Goal: Information Seeking & Learning: Learn about a topic

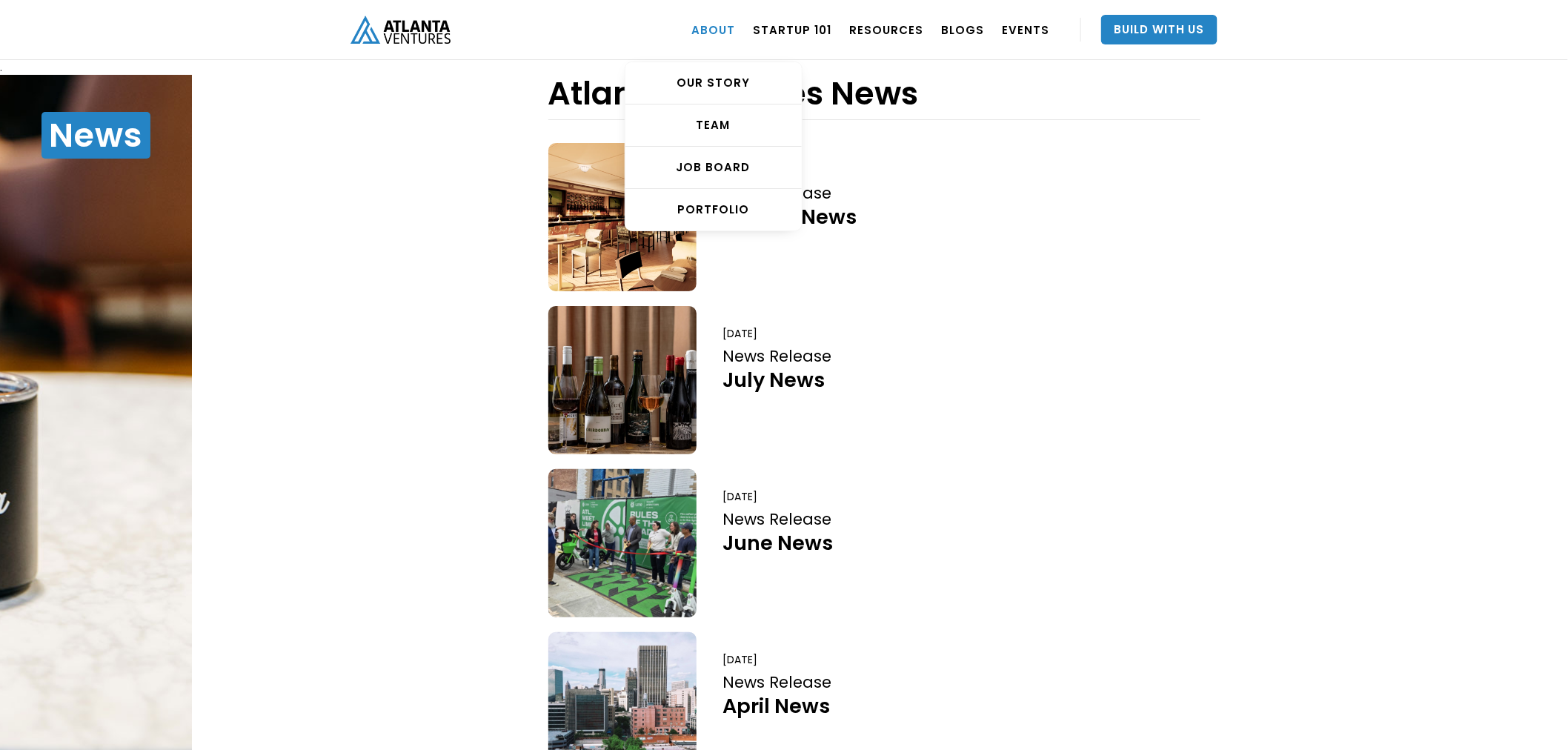
click at [715, 22] on link "ABOUT" at bounding box center [713, 29] width 44 height 41
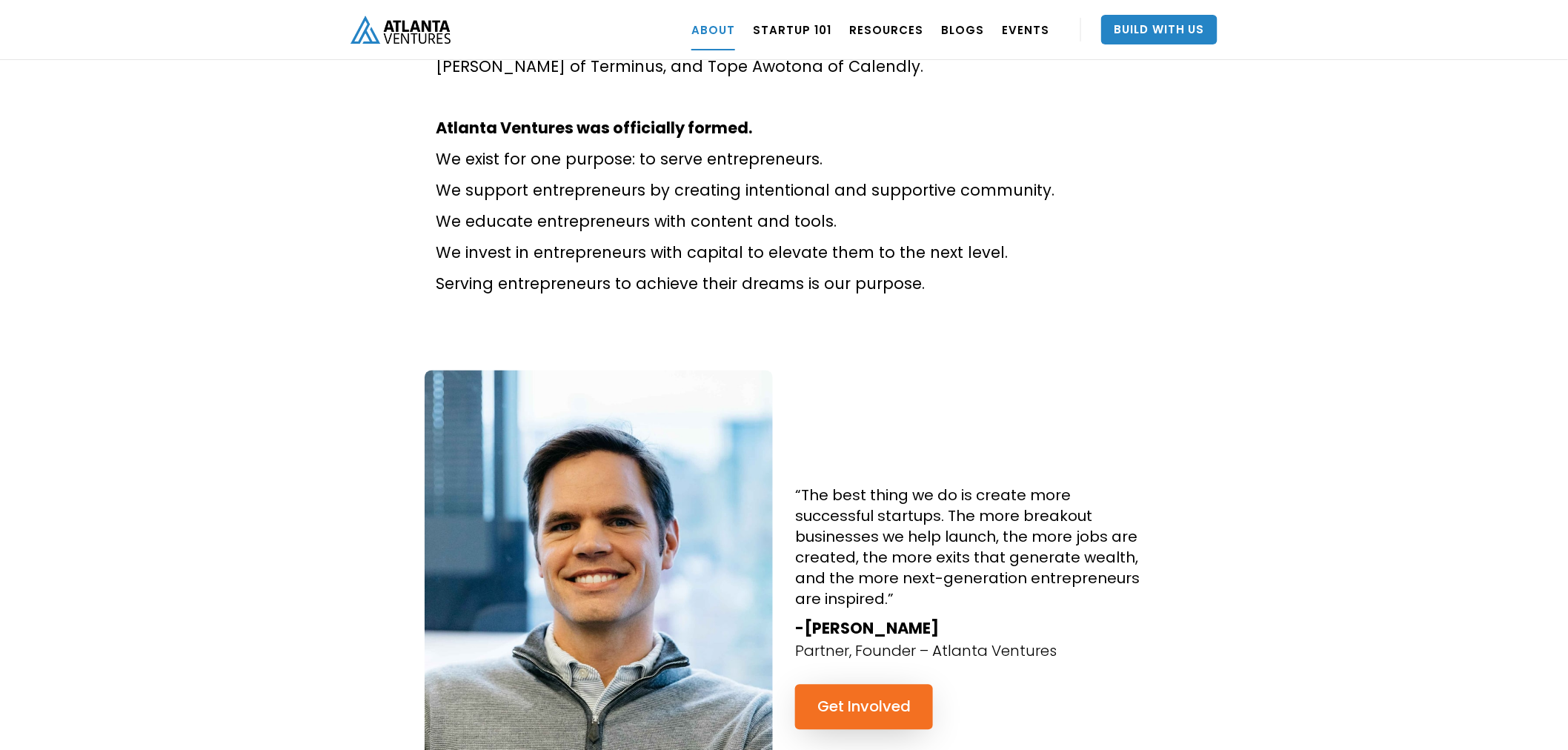
scroll to position [1399, 0]
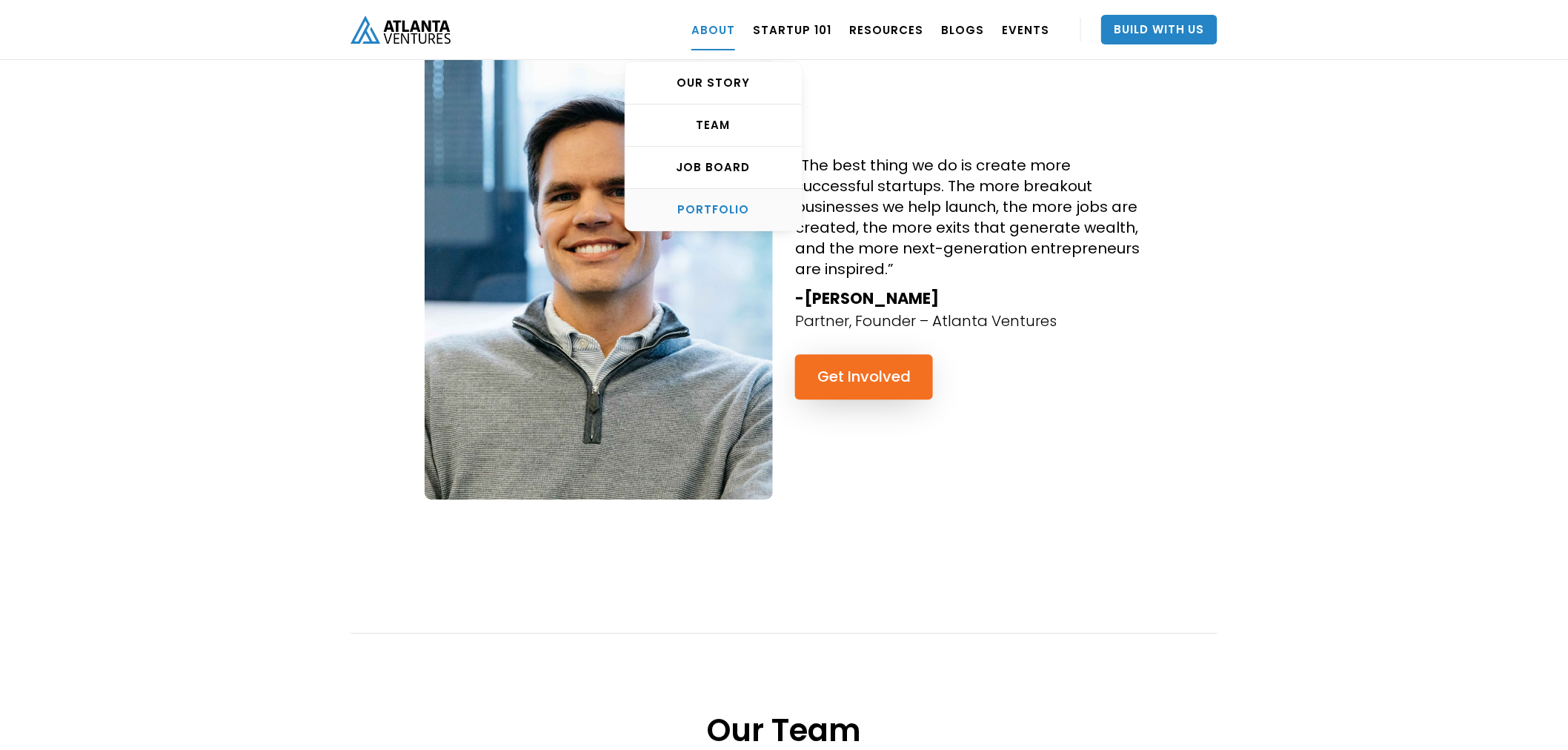
click at [717, 210] on div "PORTFOLIO" at bounding box center [713, 210] width 176 height 15
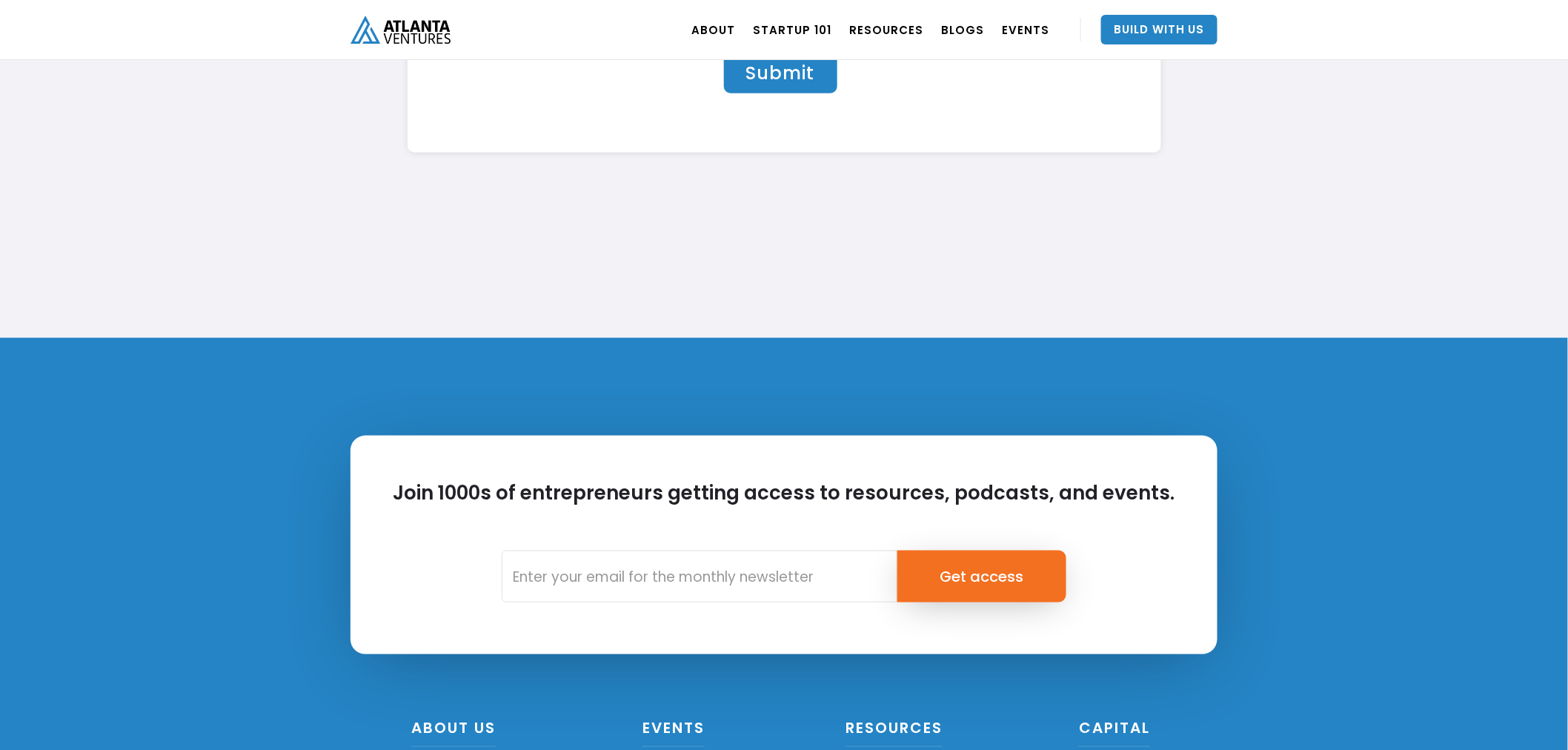
scroll to position [4881, 0]
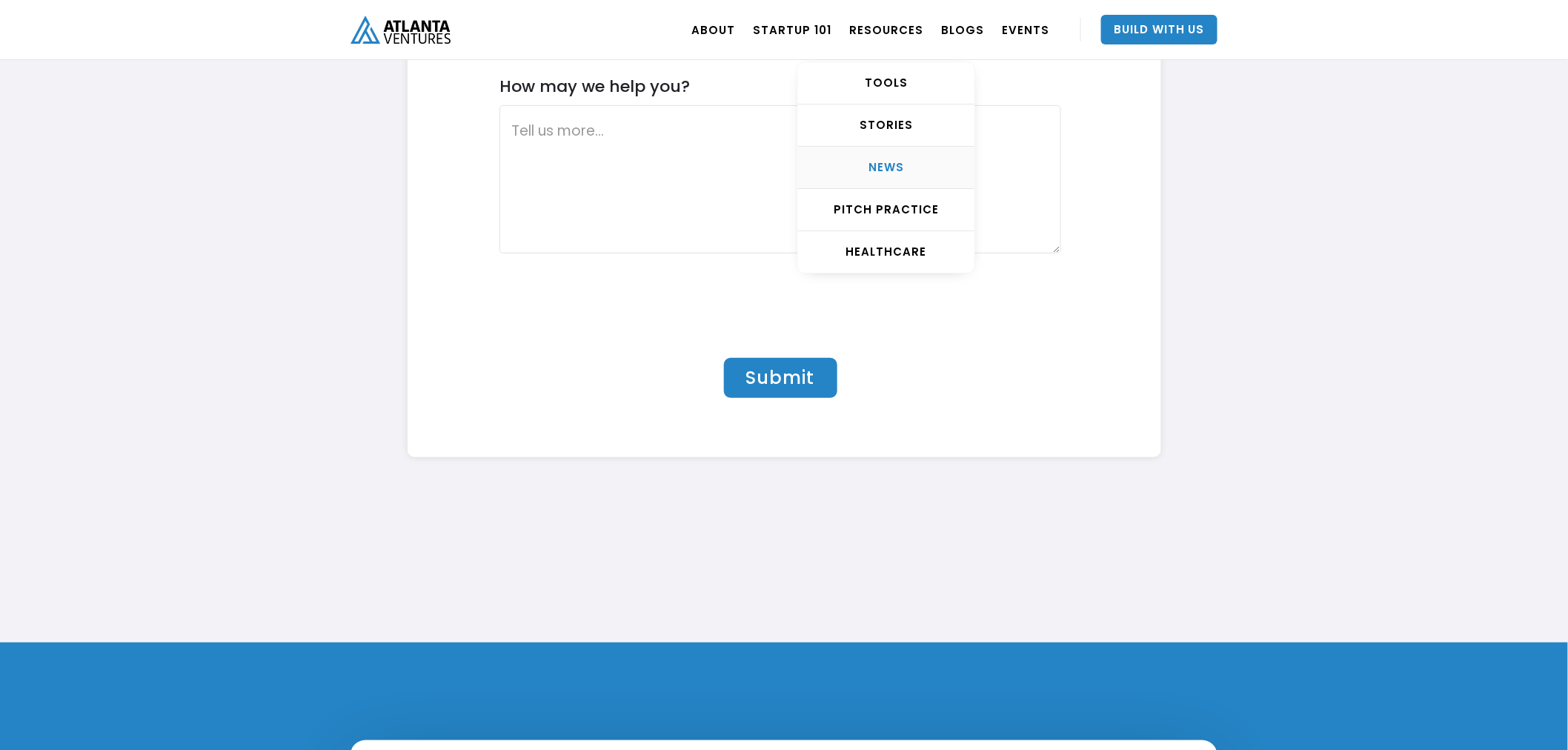
click at [886, 170] on div "NEWS" at bounding box center [886, 167] width 176 height 15
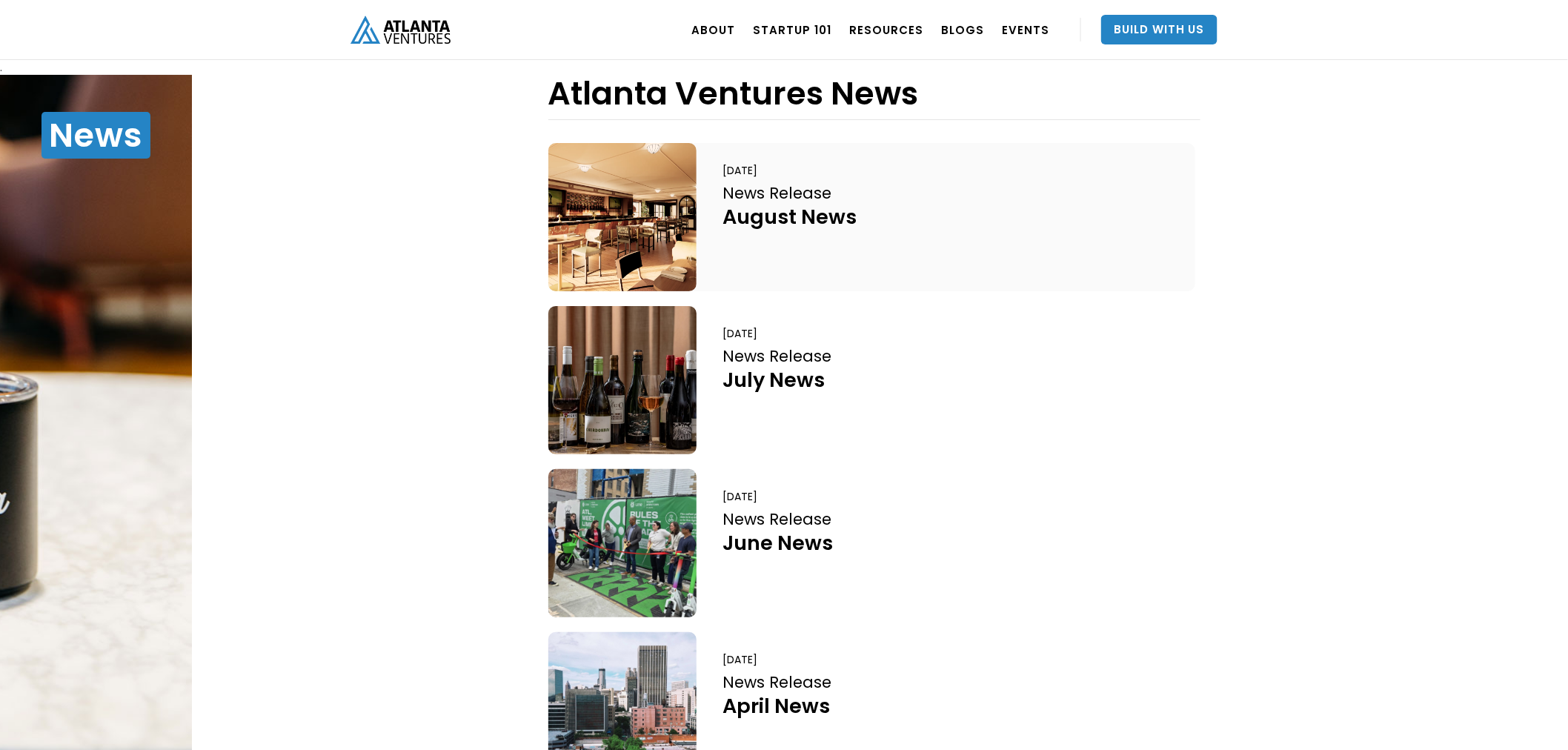
click at [776, 219] on div "August News" at bounding box center [790, 216] width 134 height 26
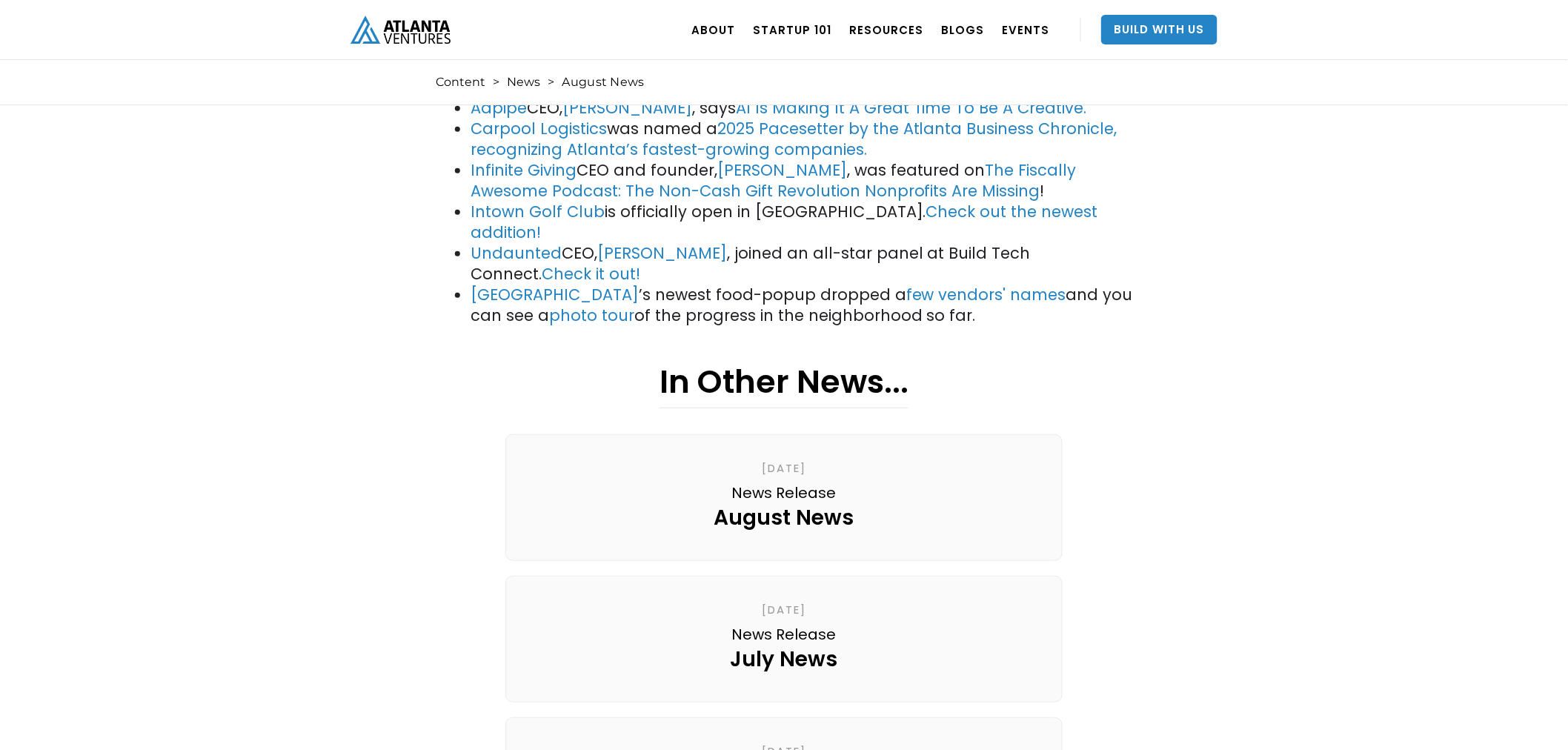
scroll to position [494, 0]
